Goal: Transaction & Acquisition: Purchase product/service

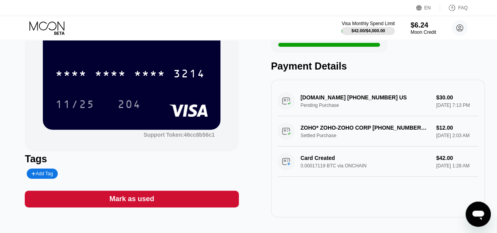
scroll to position [73, 0]
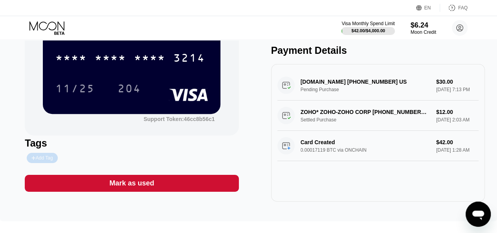
click at [43, 161] on div "Add Tag" at bounding box center [41, 158] width 21 height 6
click at [79, 141] on div "Tags" at bounding box center [132, 143] width 214 height 11
click at [120, 161] on div at bounding box center [114, 158] width 178 height 10
drag, startPoint x: 43, startPoint y: 122, endPoint x: 2, endPoint y: 5, distance: 123.8
click at [2, 5] on div "EN Language Select an item Save FAQ Visa Monthly Spend Limit $42.00 / $4,000.00…" at bounding box center [248, 43] width 497 height 233
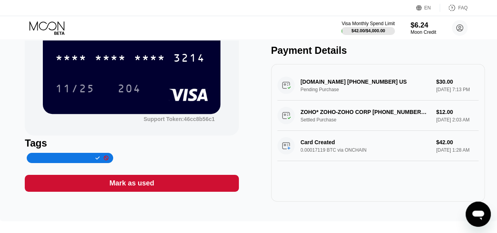
click at [132, 30] on div "Visa Monthly Spend Limit $42.00 / $4,000.00 $6.24 Moon Credit ampereira008@gmai…" at bounding box center [248, 28] width 497 height 24
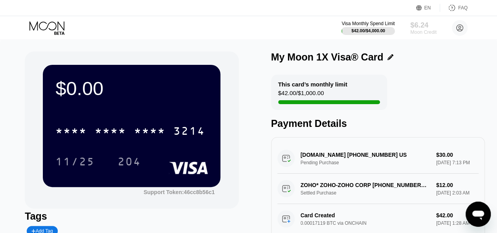
click at [426, 25] on div "$6.24" at bounding box center [423, 25] width 26 height 8
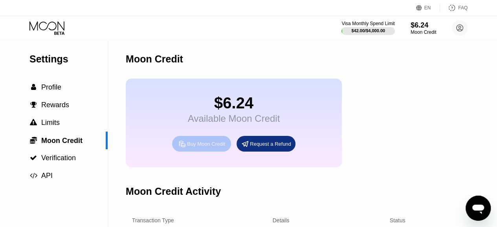
click at [205, 147] on div "Buy Moon Credit" at bounding box center [206, 144] width 38 height 7
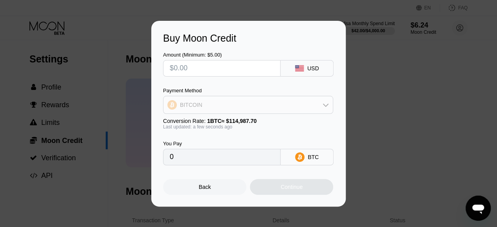
click at [285, 109] on div "BITCOIN" at bounding box center [248, 105] width 169 height 16
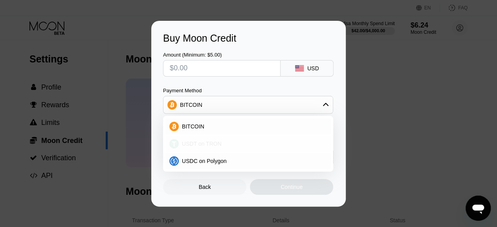
click at [213, 145] on span "USDT on TRON" at bounding box center [202, 144] width 40 height 6
type input "0.00"
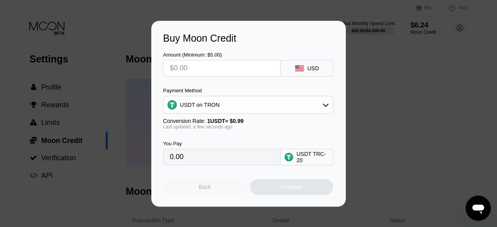
click at [207, 188] on div "Back" at bounding box center [205, 187] width 12 height 6
